Goal: Task Accomplishment & Management: Use online tool/utility

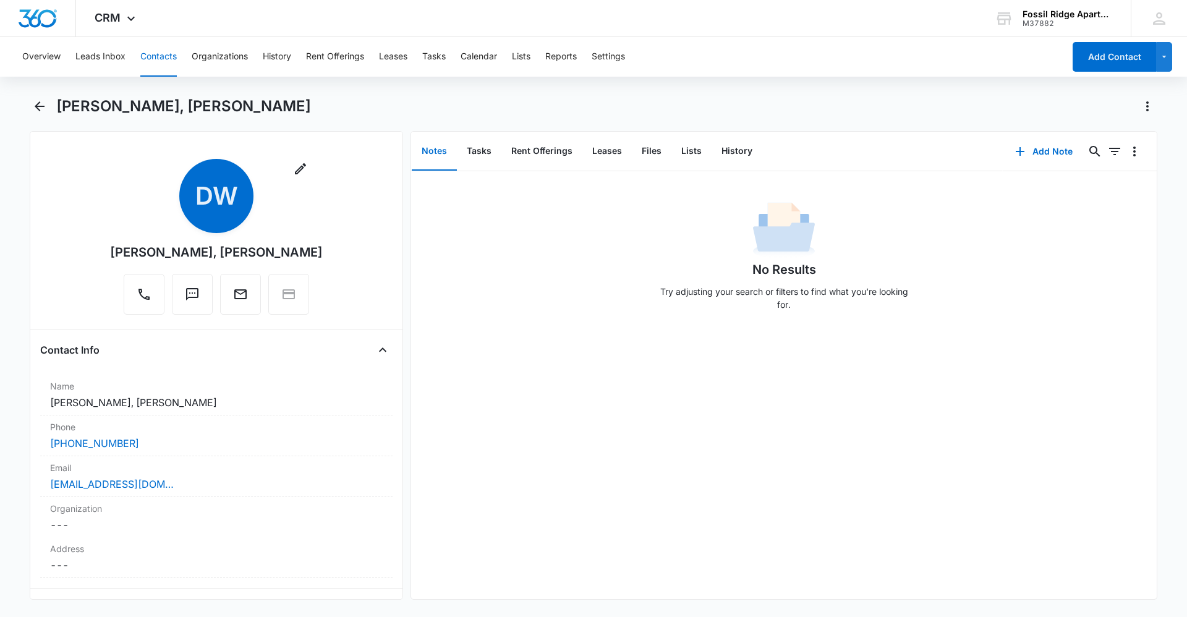
click at [168, 54] on button "Contacts" at bounding box center [158, 57] width 36 height 40
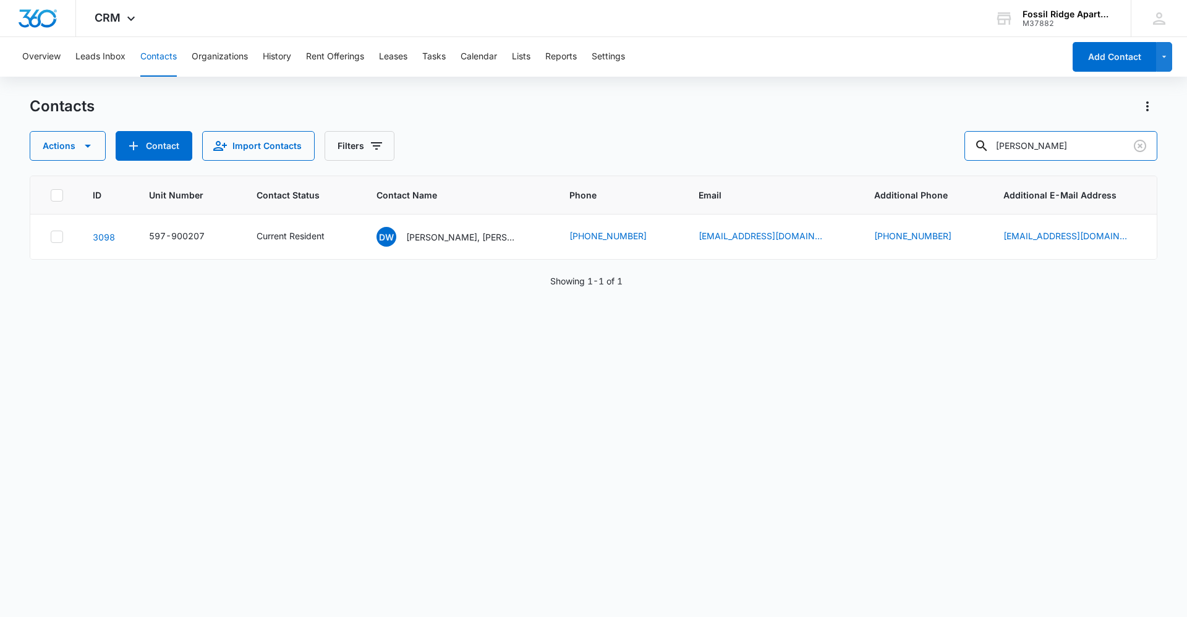
drag, startPoint x: 1076, startPoint y: 154, endPoint x: 903, endPoint y: 154, distance: 173.1
click at [905, 154] on div "Actions Contact Import Contacts Filters scott jensen" at bounding box center [594, 146] width 1128 height 30
type input "6680-201"
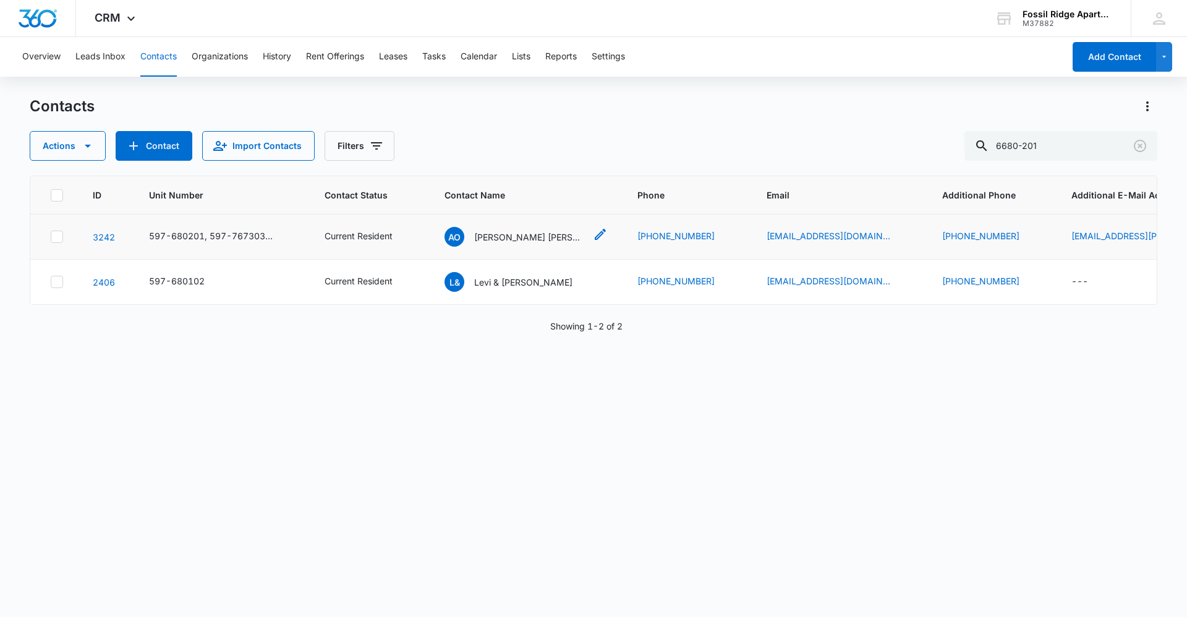
click at [479, 233] on p "Azarela Orozco Dominguez" at bounding box center [529, 237] width 111 height 13
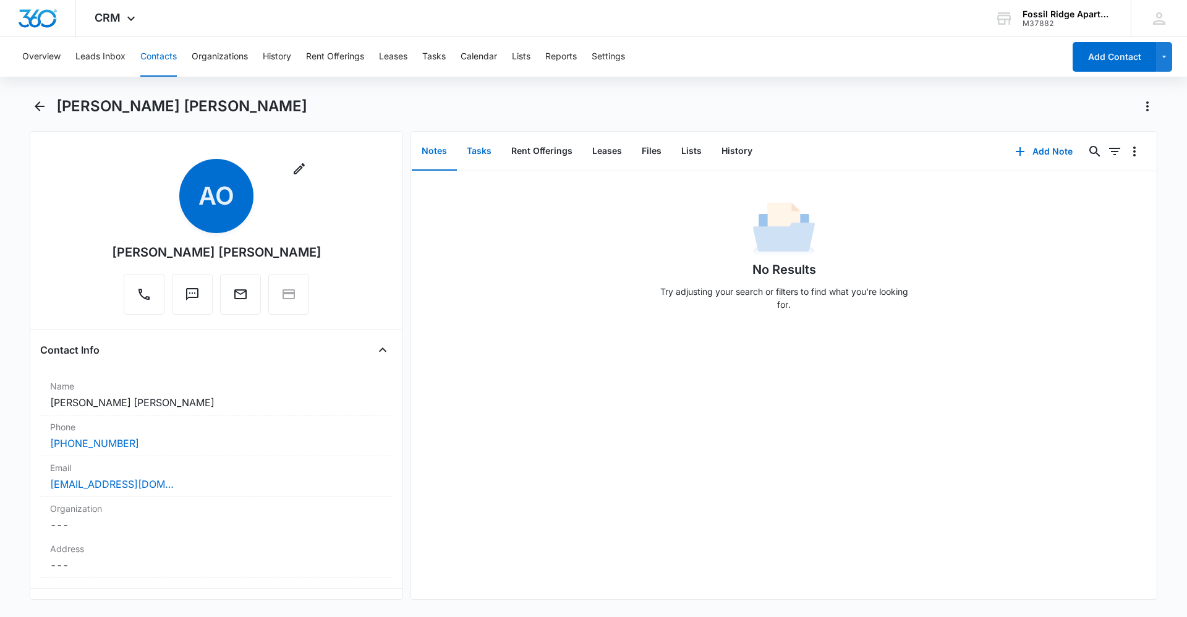
click at [479, 145] on button "Tasks" at bounding box center [479, 151] width 45 height 38
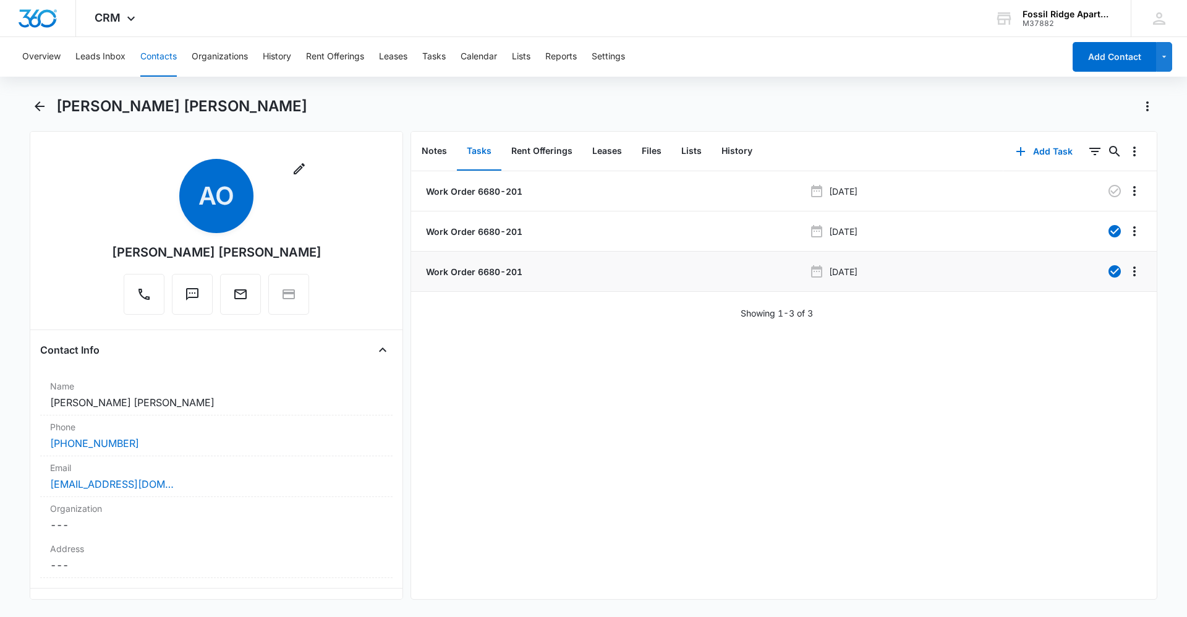
click at [473, 271] on p "Work Order 6680-201" at bounding box center [473, 271] width 99 height 13
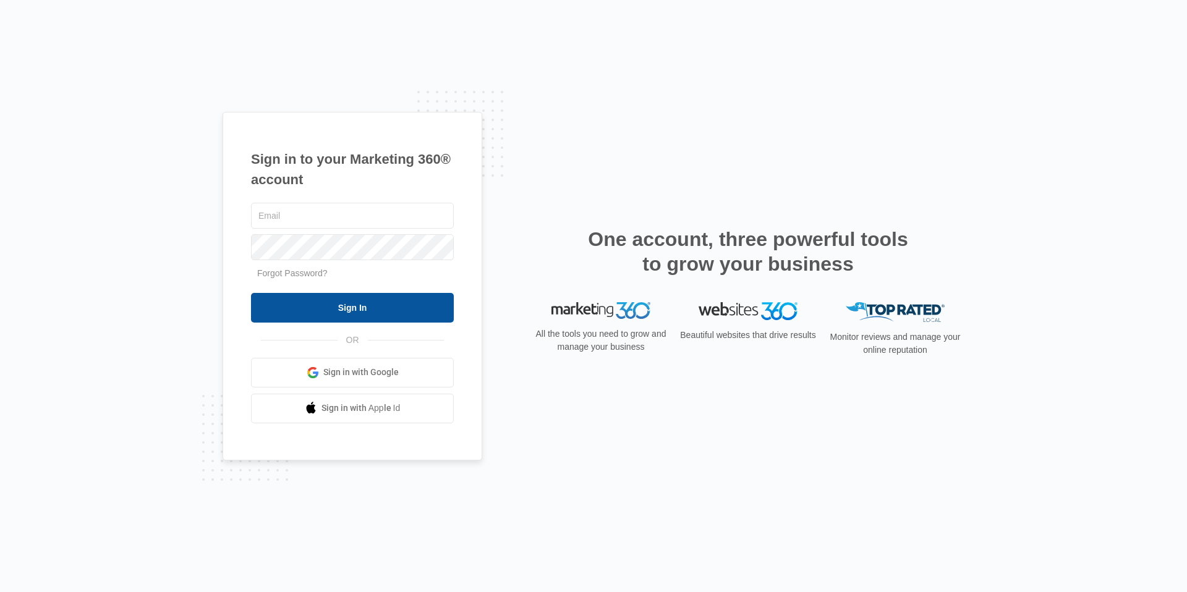
type input "[EMAIL_ADDRESS][DOMAIN_NAME]"
click at [368, 309] on input "Sign In" at bounding box center [352, 308] width 203 height 30
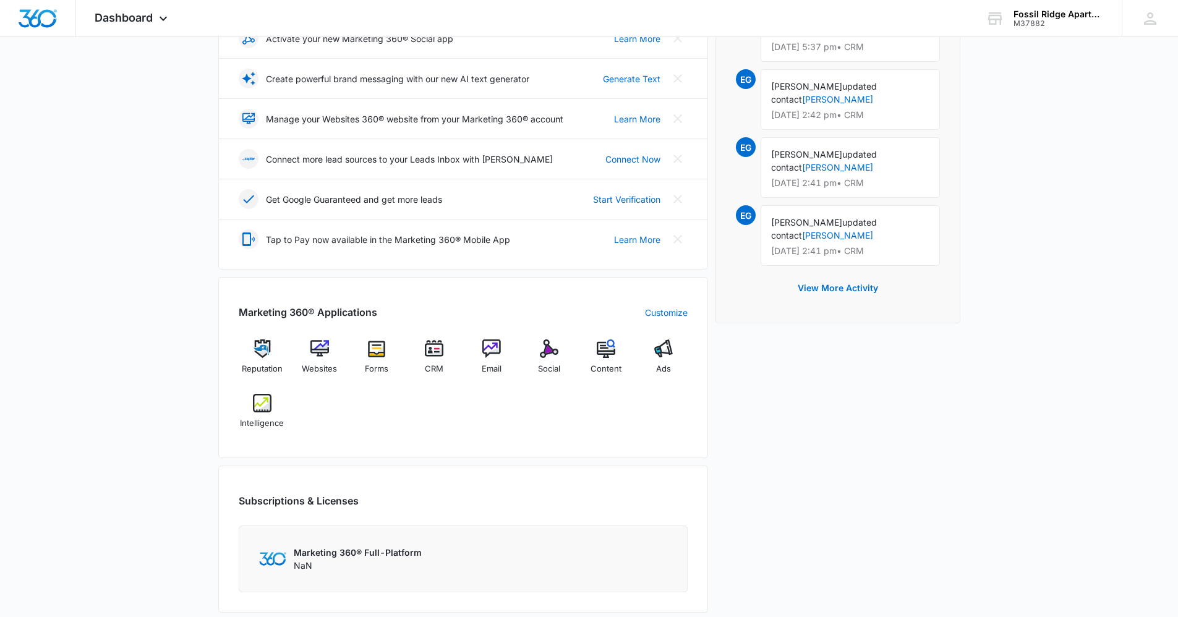
scroll to position [247, 0]
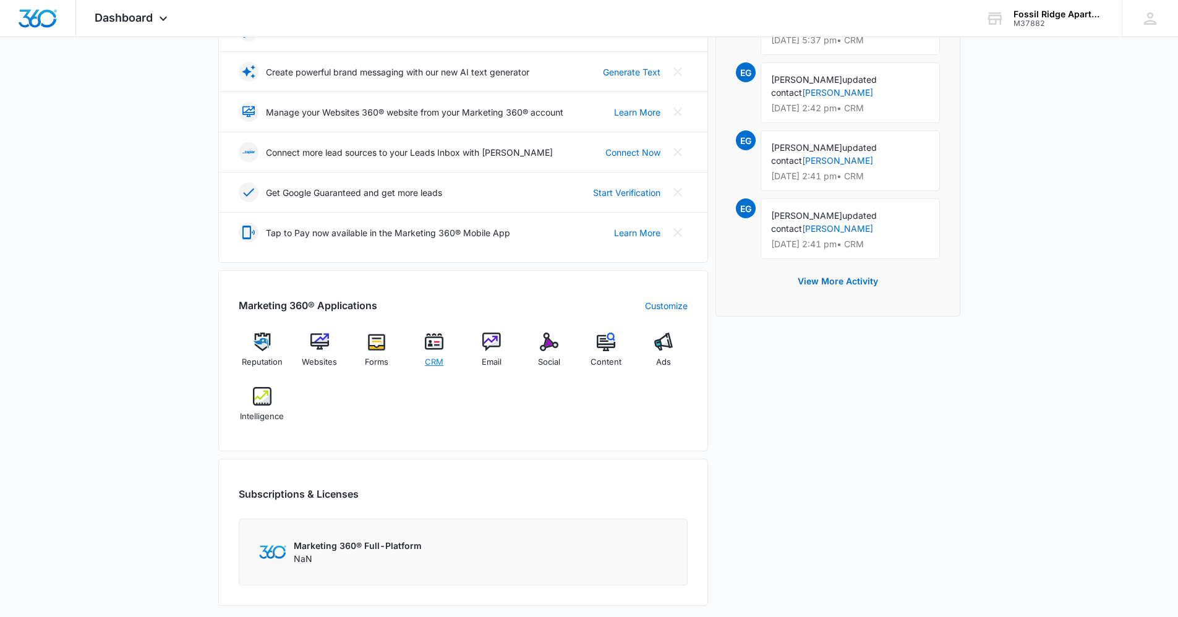
click at [429, 358] on span "CRM" at bounding box center [434, 362] width 19 height 12
